Goal: Information Seeking & Learning: Learn about a topic

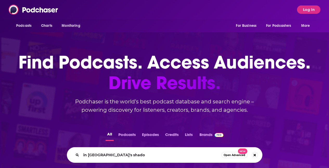
type input "in [GEOGRAPHIC_DATA]'s shadow"
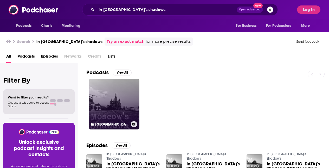
click at [127, 100] on link "In [GEOGRAPHIC_DATA]'s Shadows" at bounding box center [114, 104] width 50 height 50
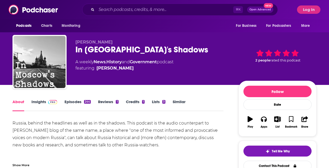
click at [76, 104] on link "Episodes 244" at bounding box center [77, 105] width 26 height 12
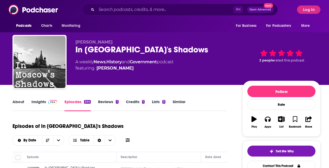
click at [104, 99] on link "Reviews 1" at bounding box center [108, 105] width 20 height 12
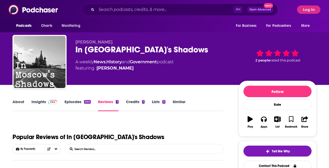
click at [143, 100] on link "Credits 1" at bounding box center [135, 105] width 19 height 12
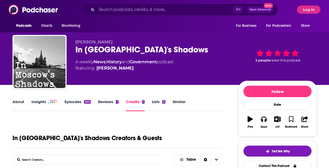
click at [159, 101] on link "Lists 3" at bounding box center [159, 105] width 14 height 12
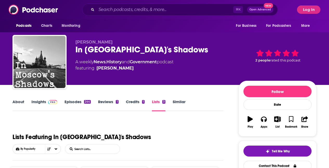
click at [176, 102] on link "Similar" at bounding box center [179, 105] width 13 height 12
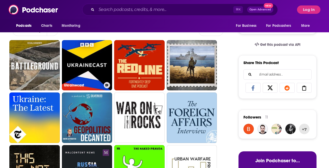
scroll to position [157, 0]
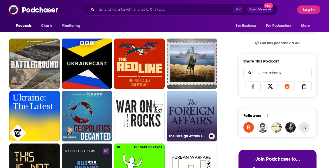
click at [193, 115] on link "The Foreign Affairs Interview" at bounding box center [192, 116] width 50 height 50
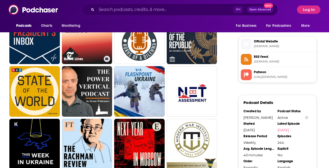
scroll to position [393, 0]
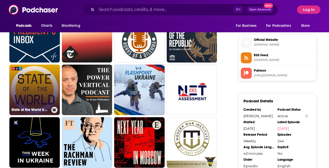
click at [35, 84] on link "State of the World from NPR" at bounding box center [34, 89] width 50 height 50
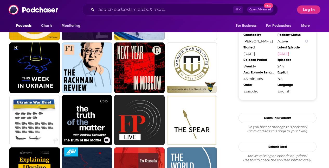
scroll to position [467, 0]
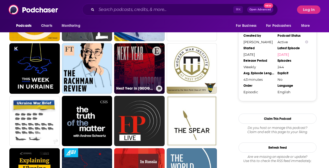
click at [140, 58] on link "Next Year in [GEOGRAPHIC_DATA]" at bounding box center [139, 68] width 50 height 50
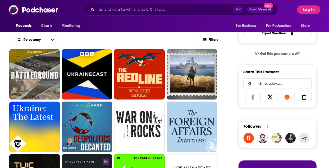
scroll to position [0, 0]
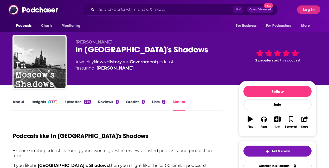
click at [15, 104] on link "About" at bounding box center [18, 105] width 12 height 12
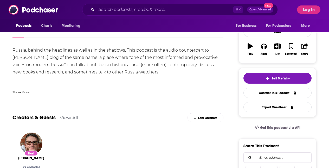
scroll to position [73, 0]
click at [26, 91] on div "Show More" at bounding box center [20, 91] width 17 height 5
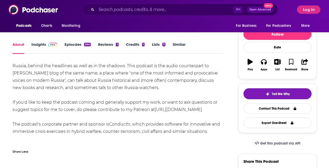
scroll to position [23, 0]
